Goal: Navigation & Orientation: Find specific page/section

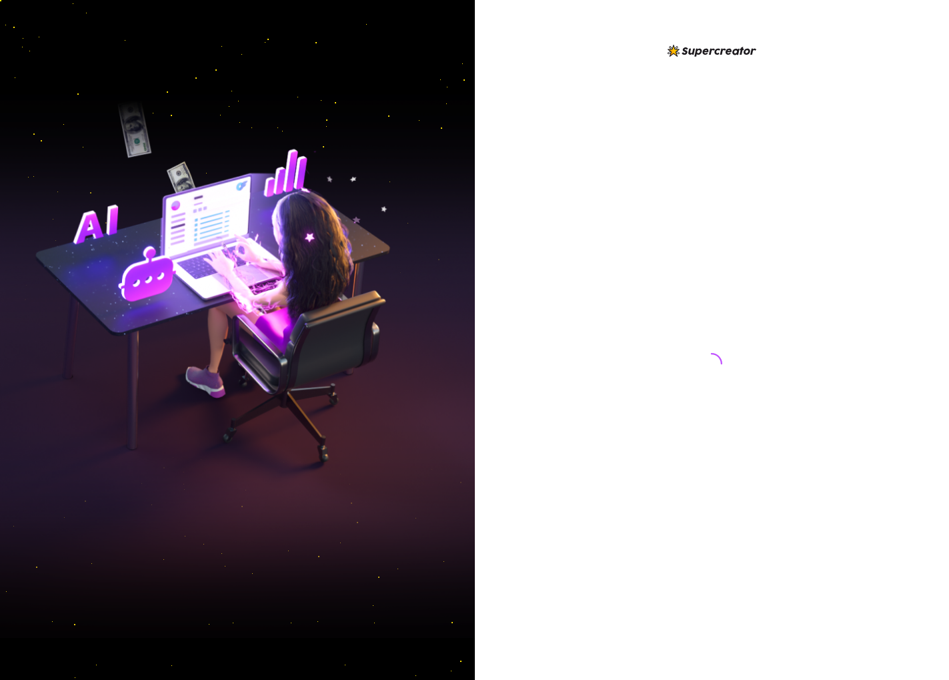
click at [369, 51] on img at bounding box center [237, 339] width 475 height 595
